Goal: Information Seeking & Learning: Find specific page/section

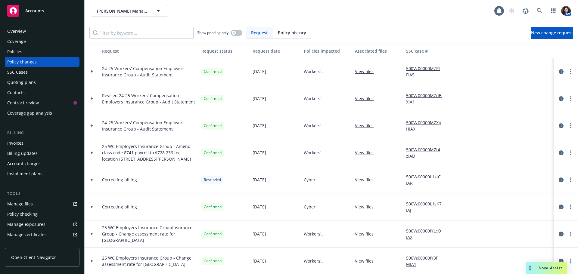
click at [37, 49] on div "Policies" at bounding box center [42, 52] width 70 height 10
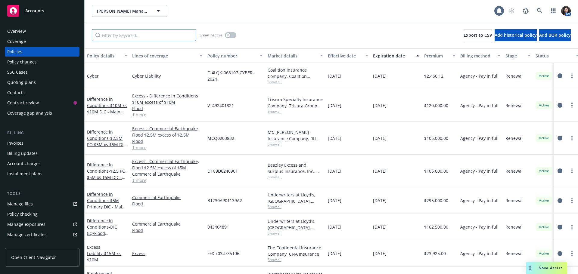
click at [135, 37] on input "Filter by keyword..." at bounding box center [144, 35] width 104 height 12
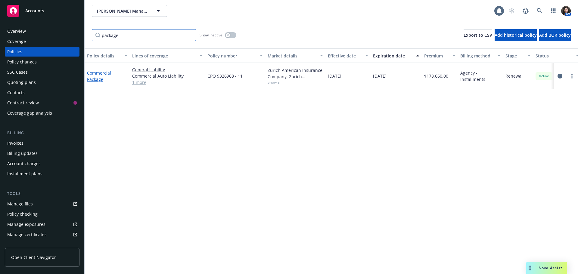
type input "package"
click at [97, 72] on link "Commercial Package" at bounding box center [99, 76] width 24 height 12
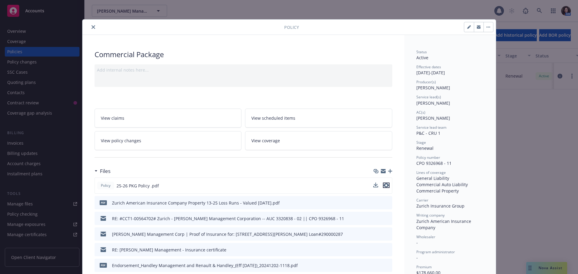
click at [384, 186] on icon "preview file" at bounding box center [386, 185] width 5 height 4
